Goal: Transaction & Acquisition: Purchase product/service

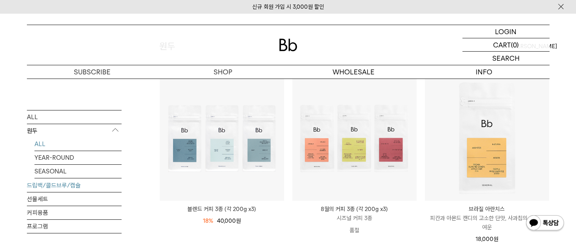
click at [80, 184] on link "드립백/콜드브루/캡슐" at bounding box center [74, 184] width 95 height 13
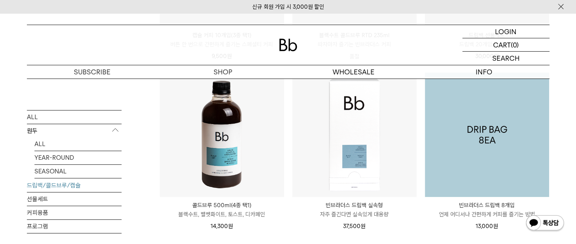
scroll to position [417, 0]
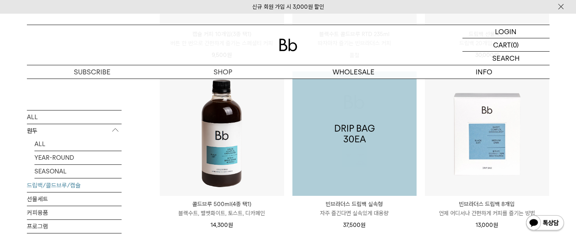
click at [229, 148] on img at bounding box center [222, 133] width 124 height 124
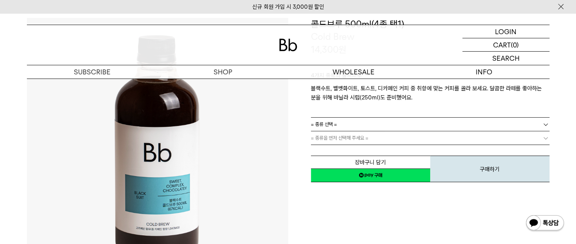
click at [397, 125] on link "= 종류 선택 =" at bounding box center [430, 123] width 239 height 13
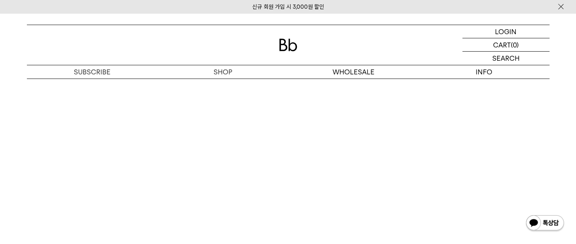
scroll to position [1970, 0]
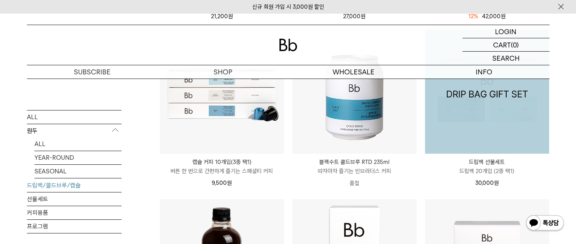
scroll to position [138, 0]
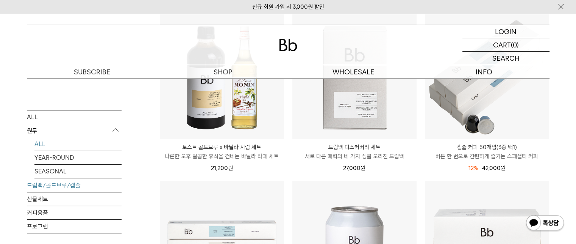
click at [51, 145] on link "ALL" at bounding box center [77, 143] width 87 height 13
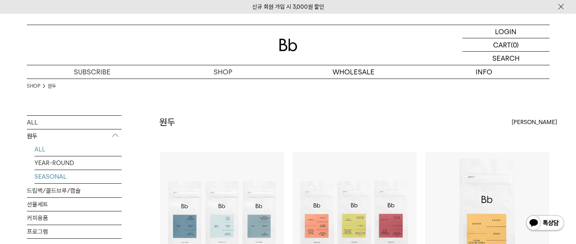
click at [62, 177] on link "SEASONAL" at bounding box center [77, 176] width 87 height 13
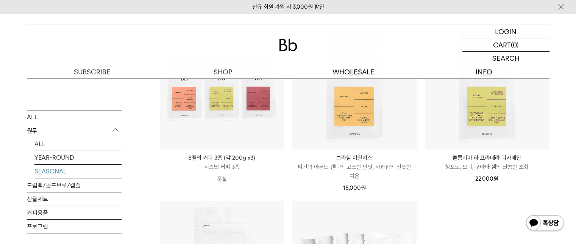
scroll to position [114, 0]
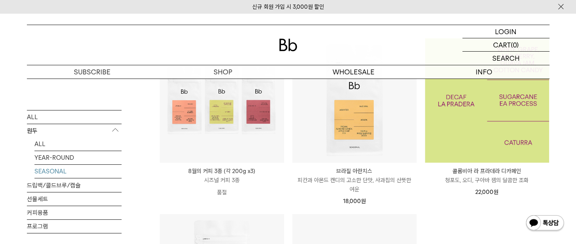
click at [490, 135] on img at bounding box center [487, 100] width 124 height 124
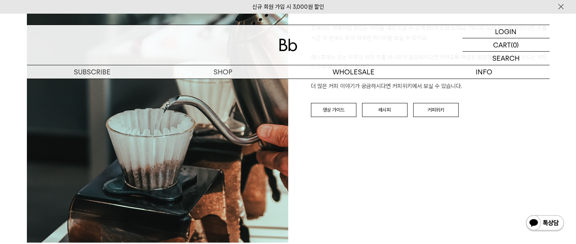
scroll to position [758, 0]
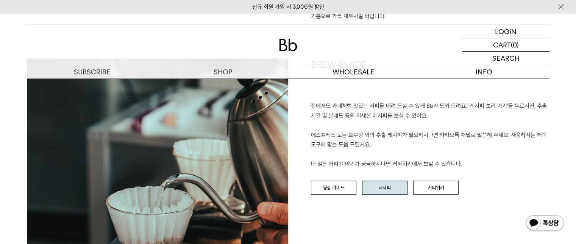
click at [393, 188] on link "레시피" at bounding box center [384, 187] width 45 height 14
